Goal: Task Accomplishment & Management: Use online tool/utility

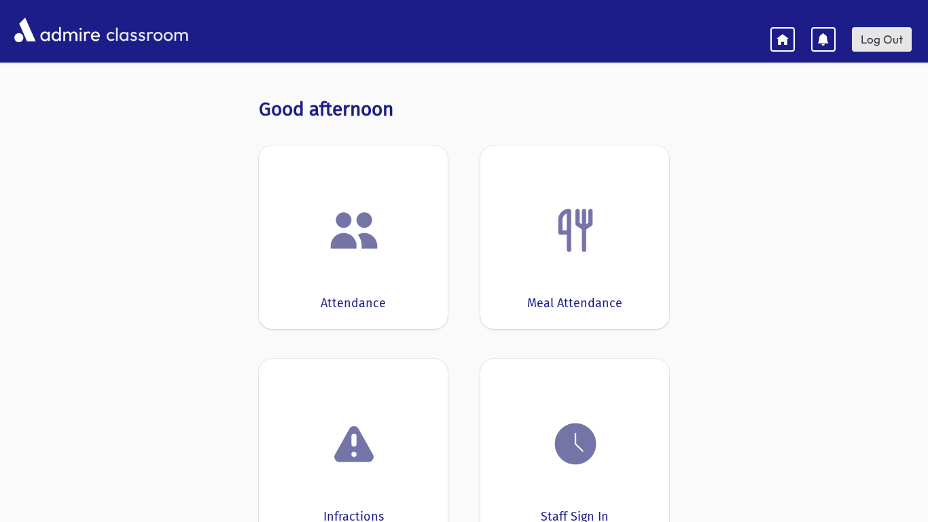
click at [874, 33] on link "Log Out" at bounding box center [882, 39] width 60 height 24
click at [378, 249] on img at bounding box center [354, 230] width 52 height 52
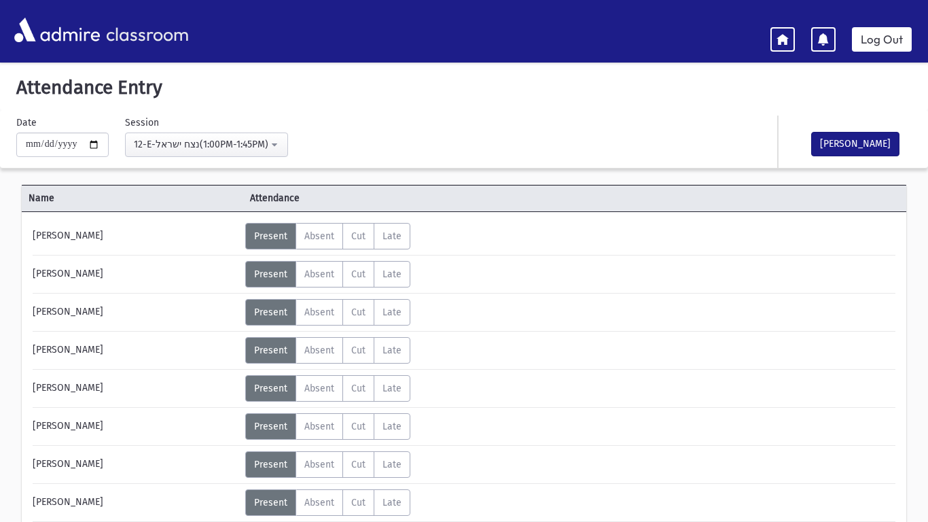
click at [236, 369] on hr at bounding box center [464, 369] width 863 height 1
click at [280, 148] on button "12-E-נצח ישראל(1:00PM-1:45PM)" at bounding box center [206, 144] width 163 height 24
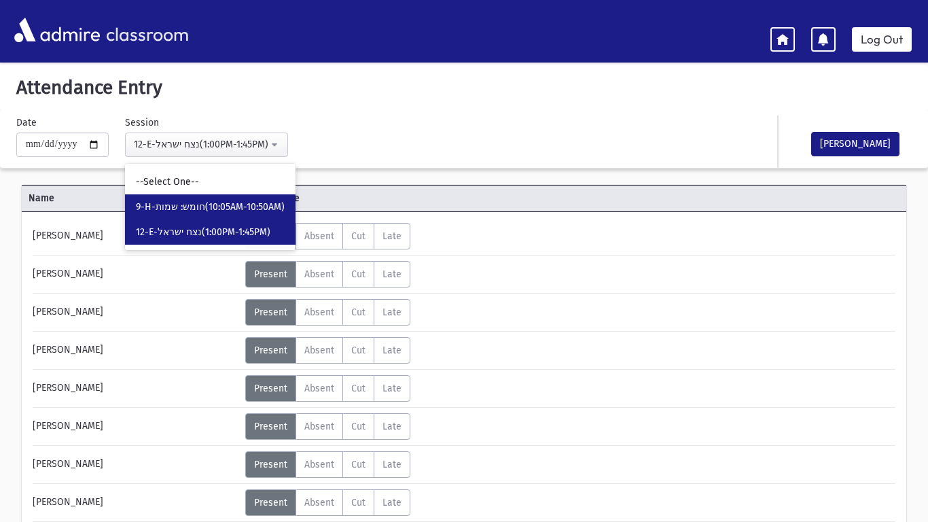
click at [253, 210] on span "9-H-חומש: שמות(10:05AM-10:50AM)" at bounding box center [210, 207] width 149 height 14
select select "*****"
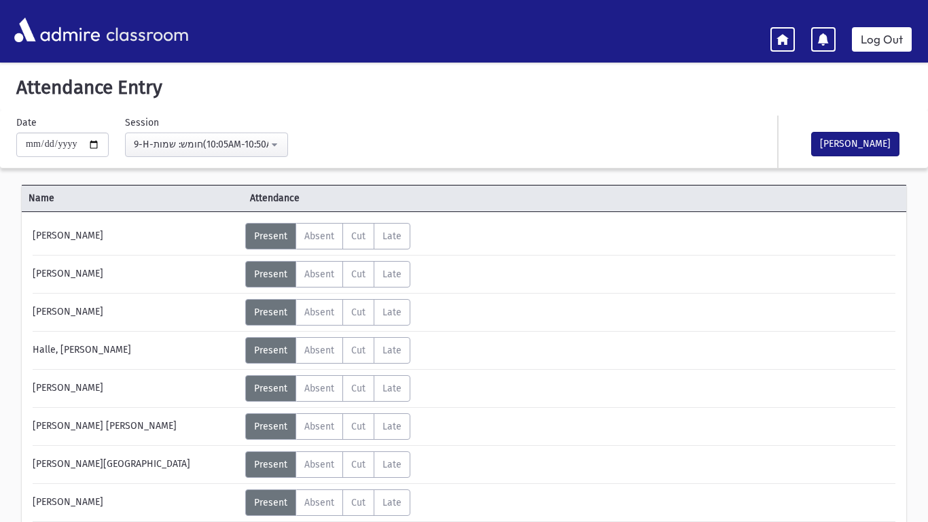
click at [0, 0] on header "classroom Log Out" at bounding box center [464, 31] width 928 height 63
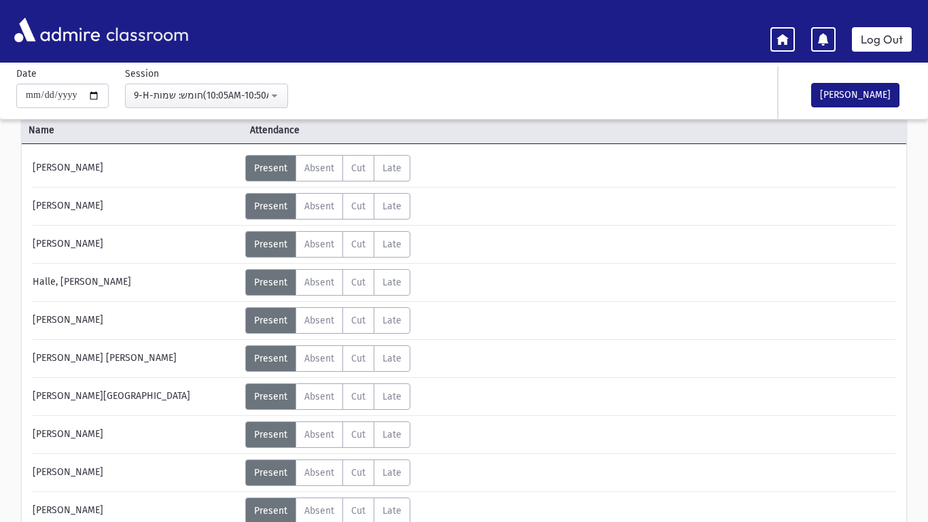
scroll to position [61, 0]
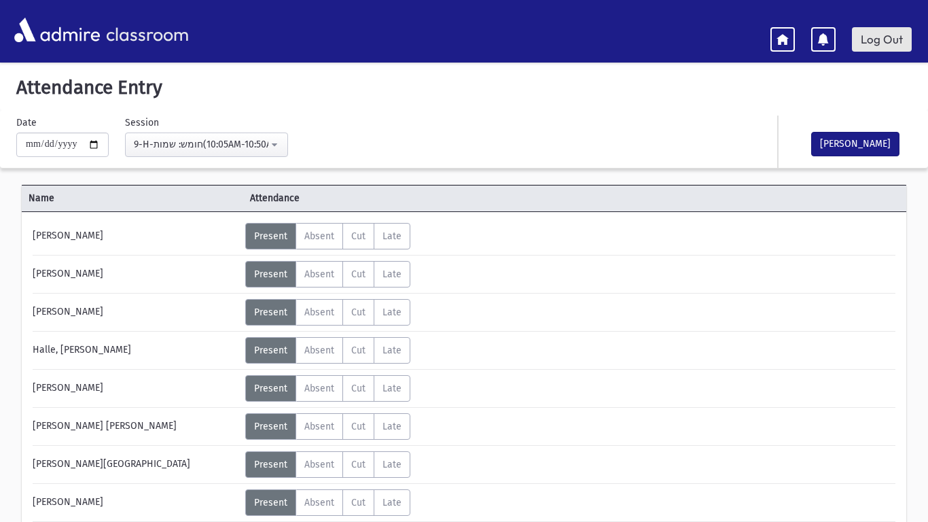
click at [867, 45] on link "Log Out" at bounding box center [882, 39] width 60 height 24
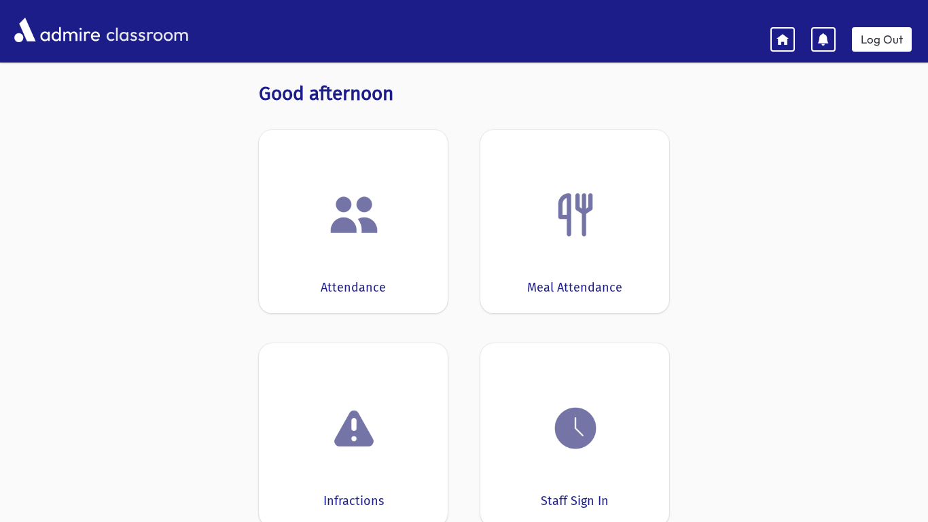
scroll to position [16, 0]
click at [384, 213] on div at bounding box center [353, 214] width 147 height 52
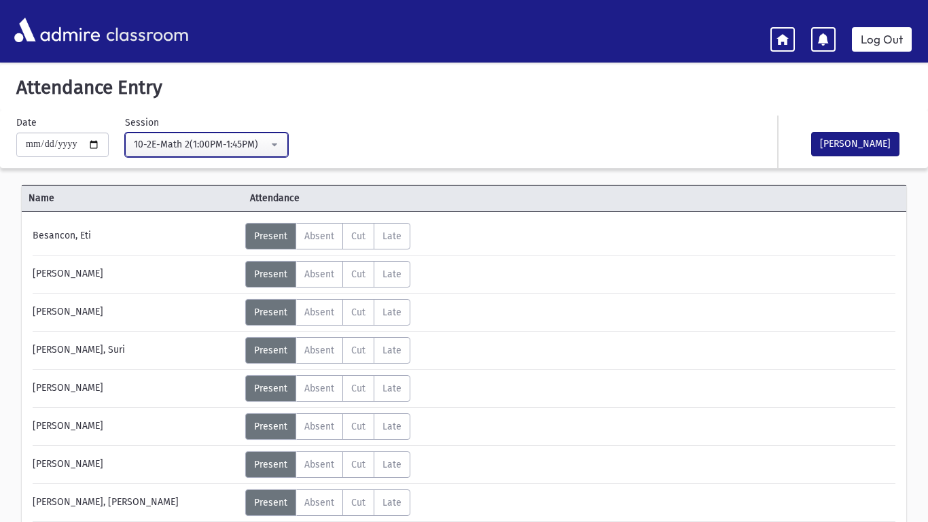
click at [173, 137] on div "10-2E-Math 2(1:00PM-1:45PM)" at bounding box center [201, 144] width 135 height 14
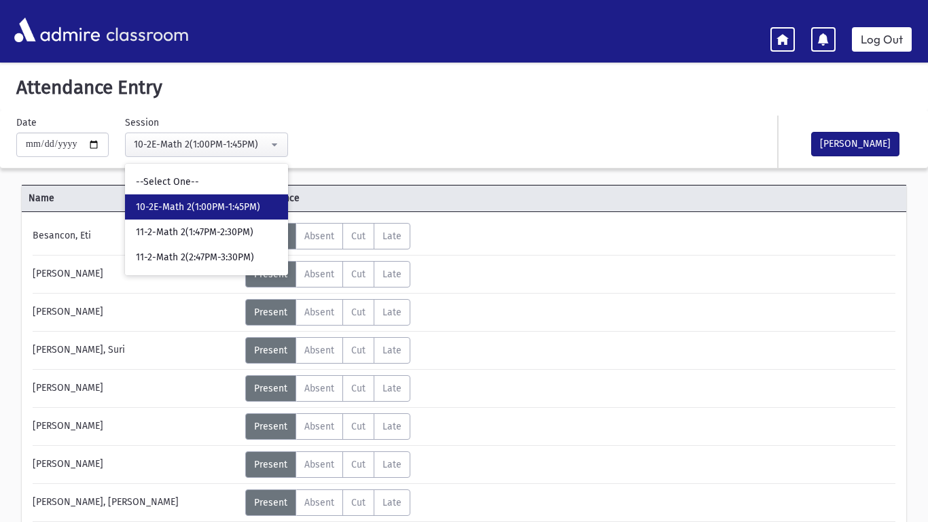
click at [180, 204] on span "10-2E-Math 2(1:00PM-1:45PM)" at bounding box center [198, 207] width 124 height 14
select select "*****"
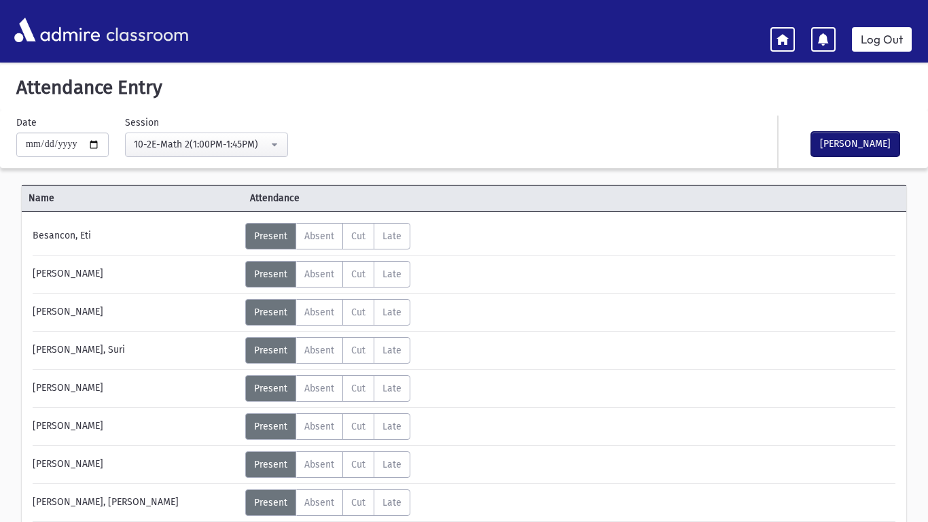
click at [857, 152] on button "Mark Done" at bounding box center [855, 144] width 88 height 24
click at [869, 54] on header "classroom Log Out" at bounding box center [464, 31] width 928 height 63
click at [873, 41] on link "Log Out" at bounding box center [882, 39] width 60 height 24
